Goal: Task Accomplishment & Management: Use online tool/utility

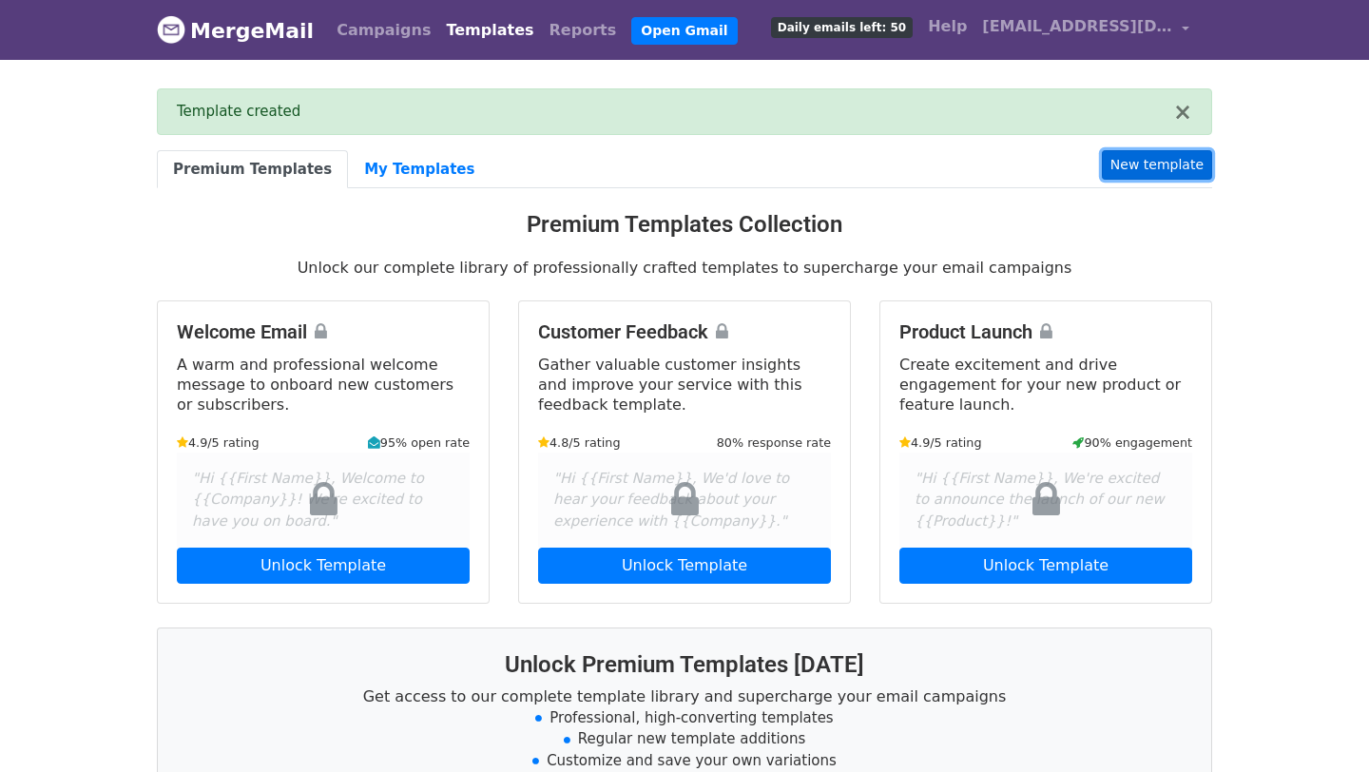
click at [1157, 167] on link "New template" at bounding box center [1157, 164] width 110 height 29
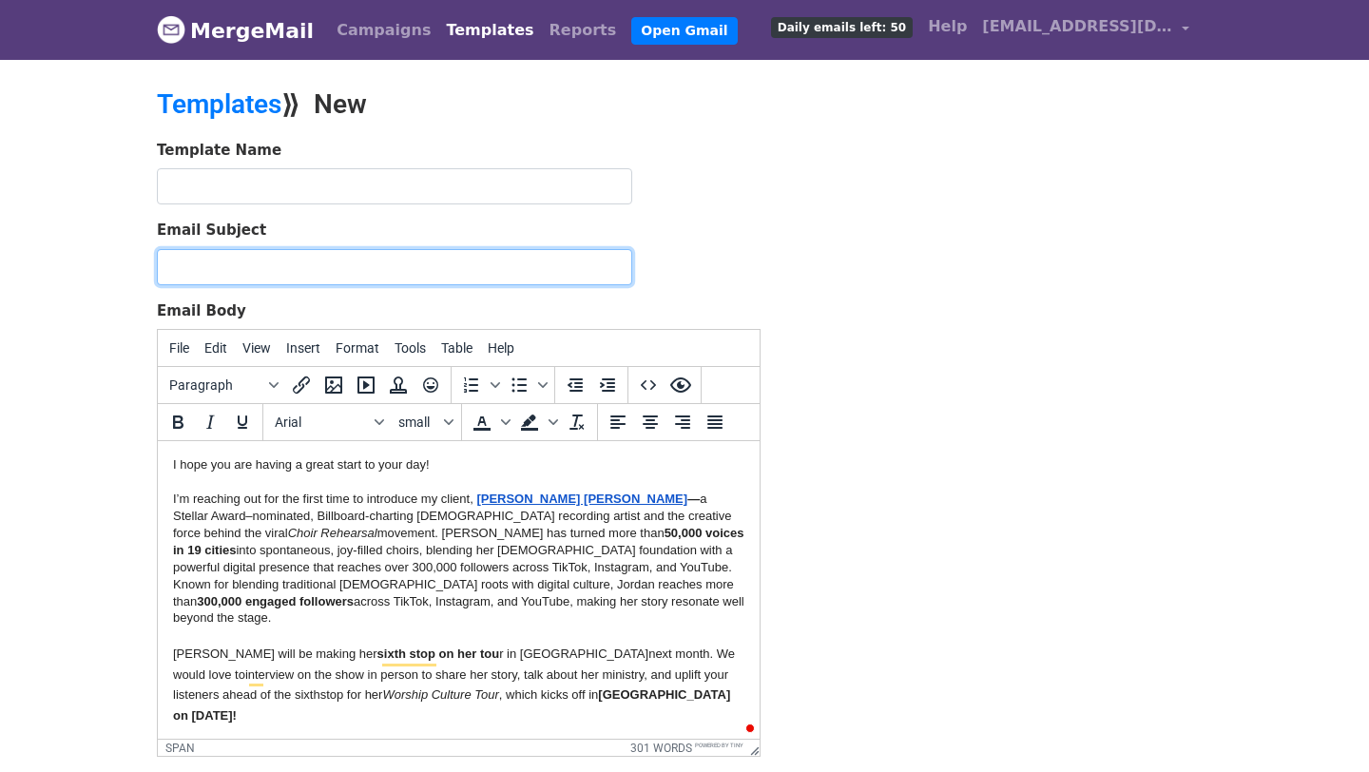
click at [232, 275] on input "Email Subject" at bounding box center [394, 267] width 475 height 36
paste input "Stellar-Nominated Artist [PERSON_NAME] [PERSON_NAME] Brings The Worship Culture…"
type input "Stellar-Nominated Artist [PERSON_NAME] [PERSON_NAME] Brings The Worship Culture…"
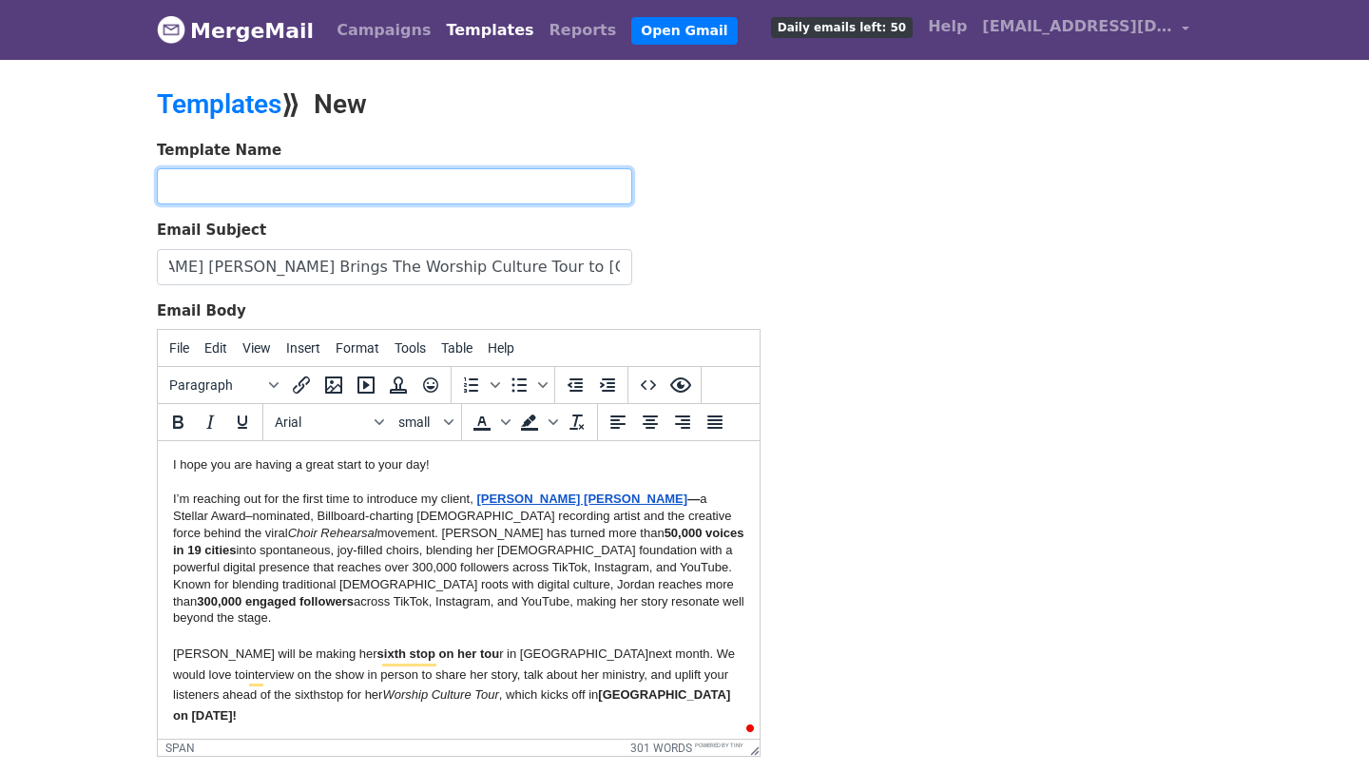
scroll to position [0, 0]
click at [307, 175] on input "text" at bounding box center [394, 186] width 475 height 36
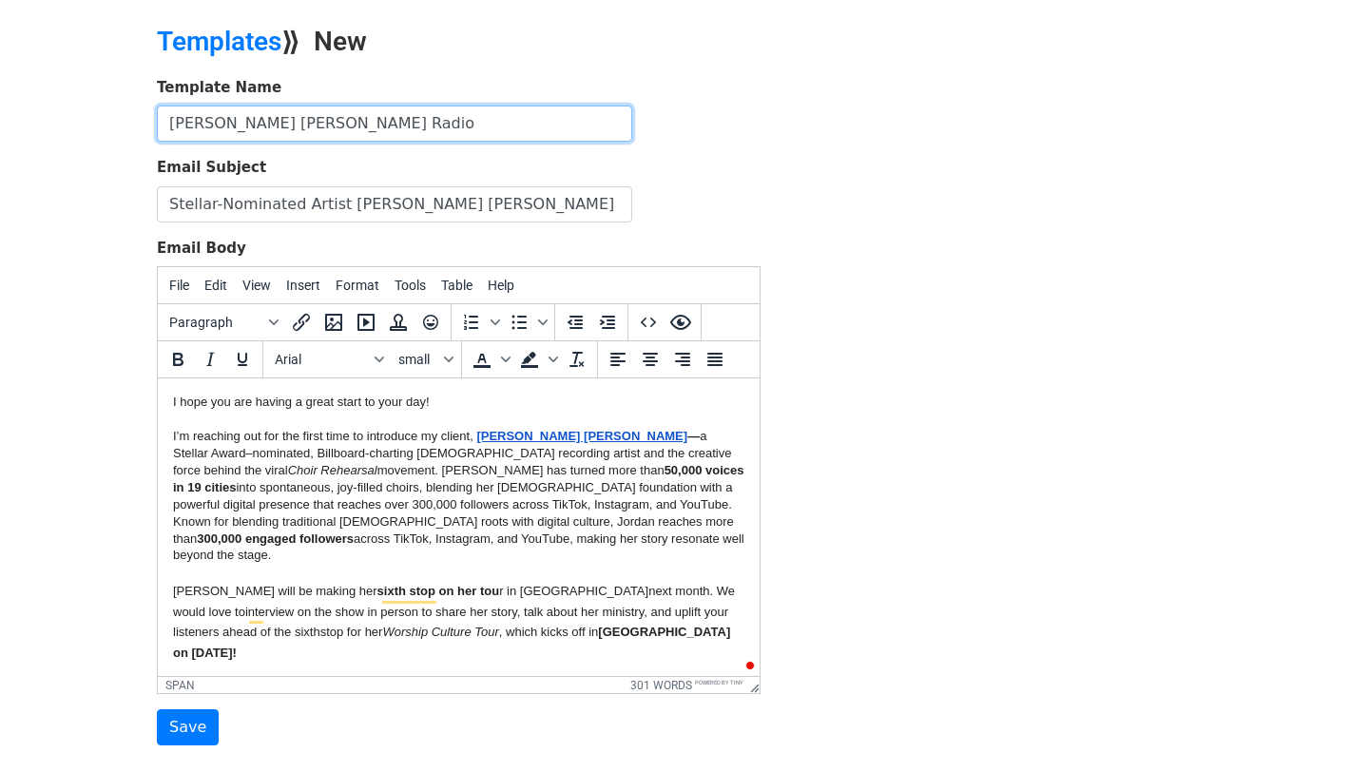
scroll to position [85, 0]
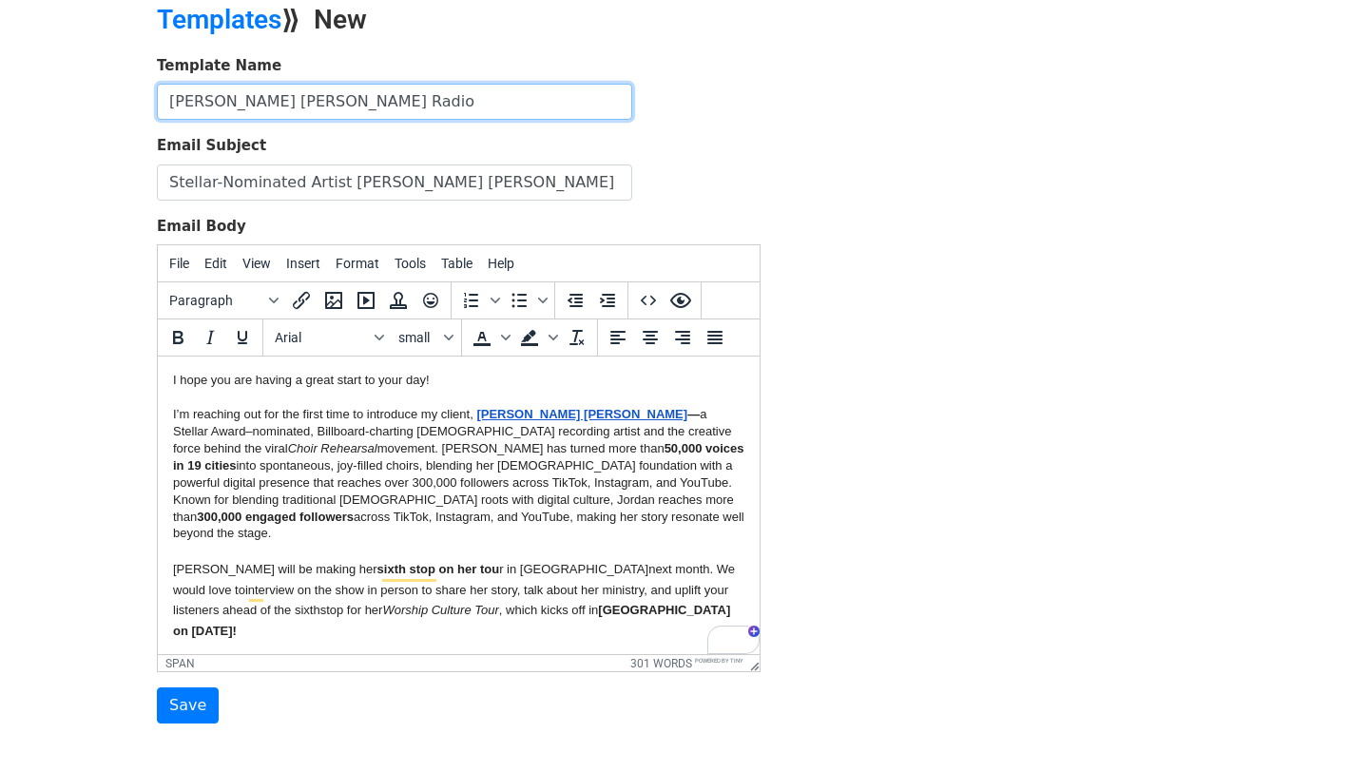
type input "[PERSON_NAME] [PERSON_NAME] Radio"
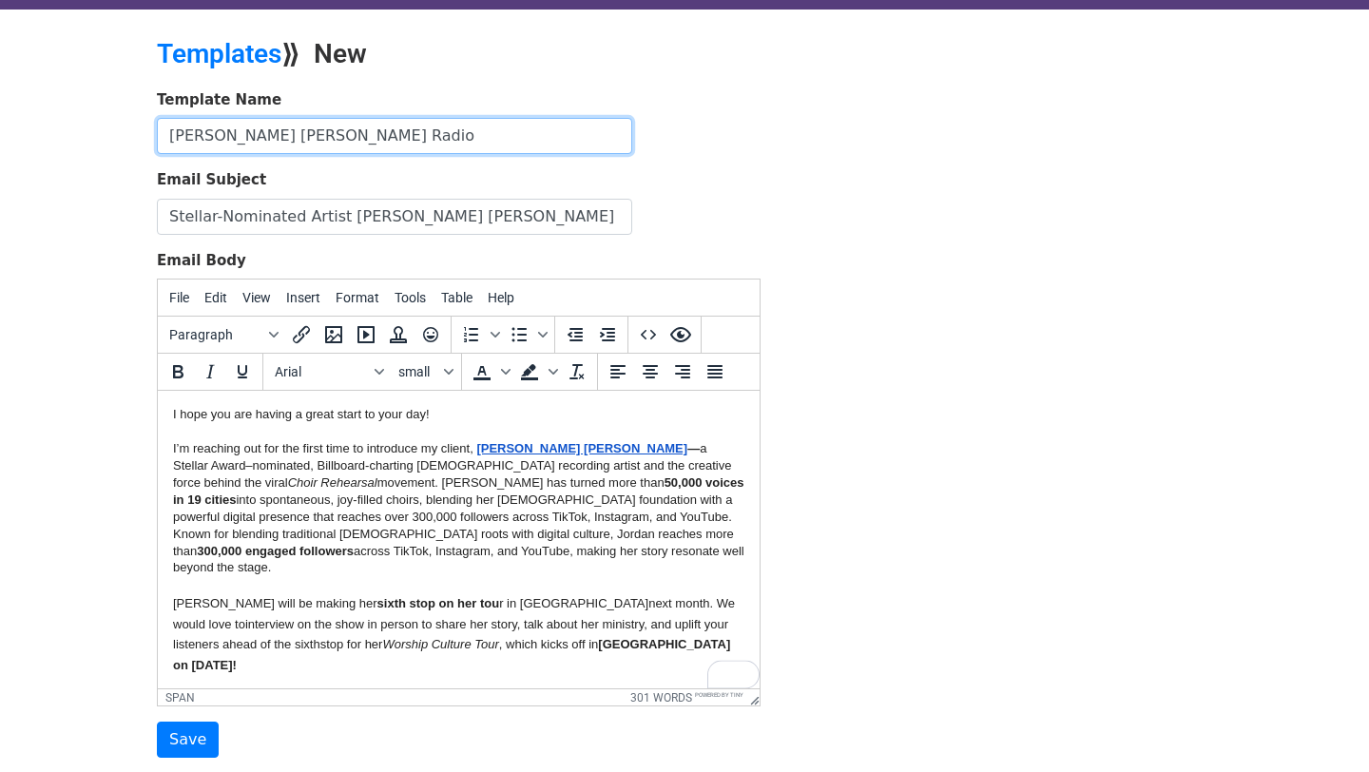
scroll to position [0, 0]
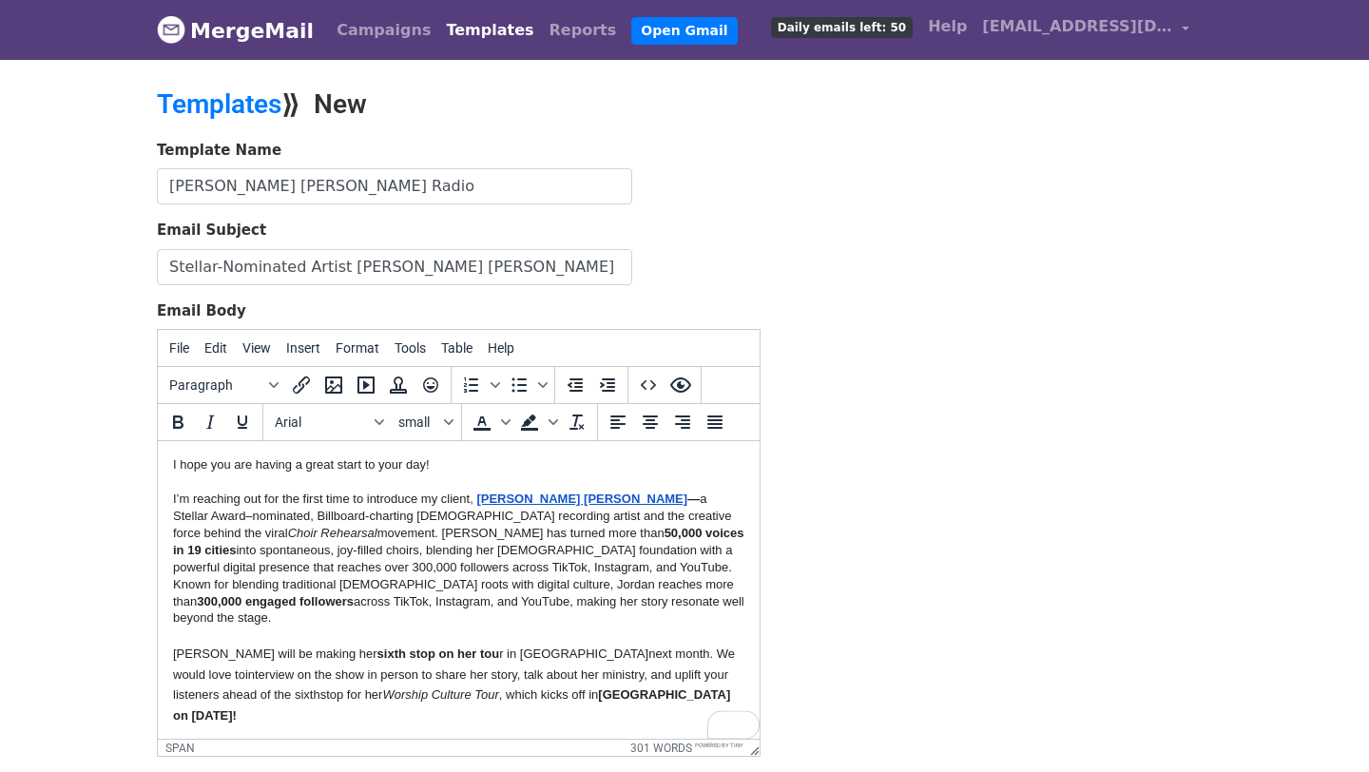
click at [173, 463] on span "I hope you are having a great start to your day!" at bounding box center [301, 464] width 257 height 14
